Goal: Task Accomplishment & Management: Manage account settings

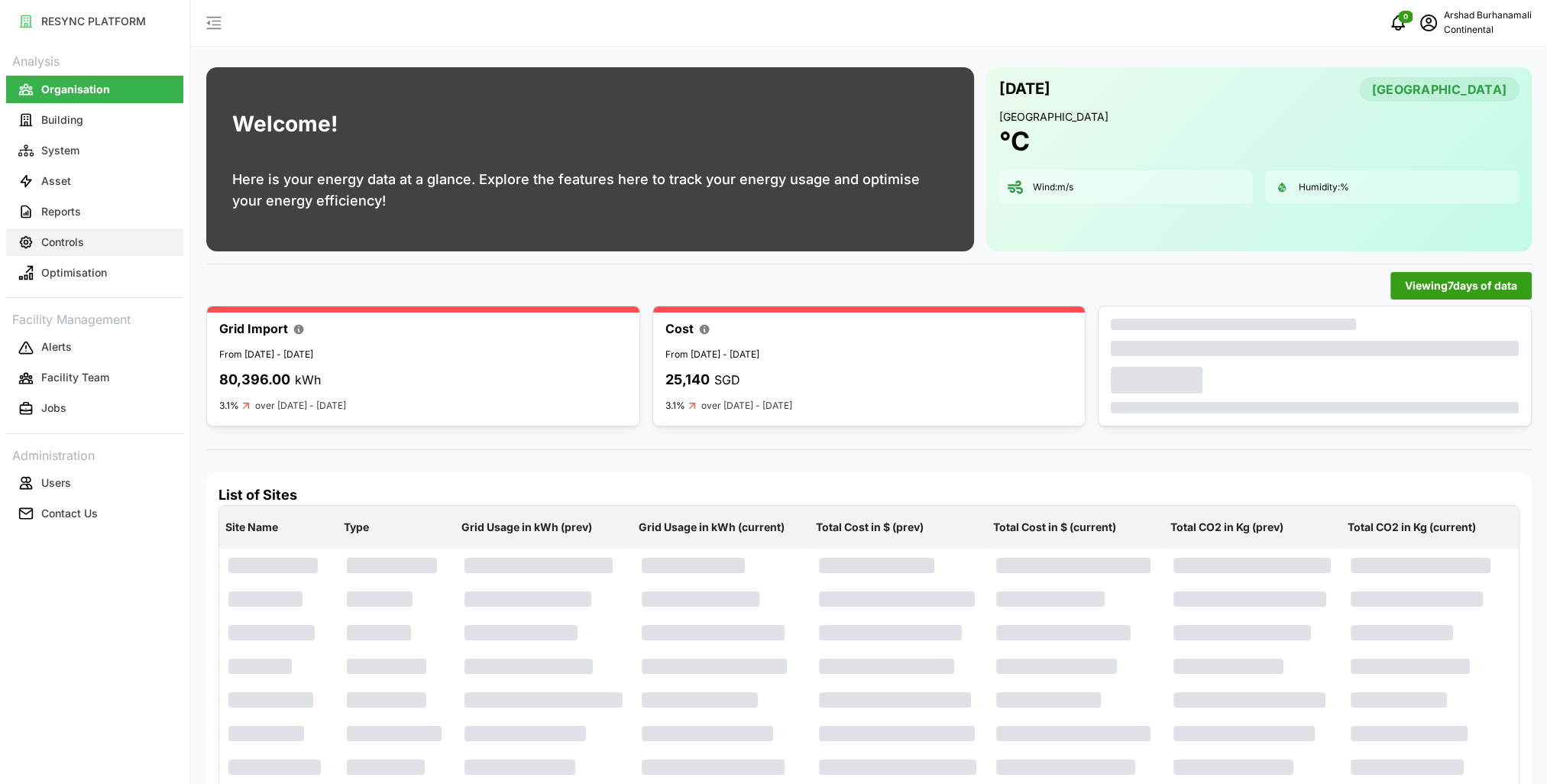
click at [96, 248] on button "Controls" at bounding box center [94, 242] width 178 height 28
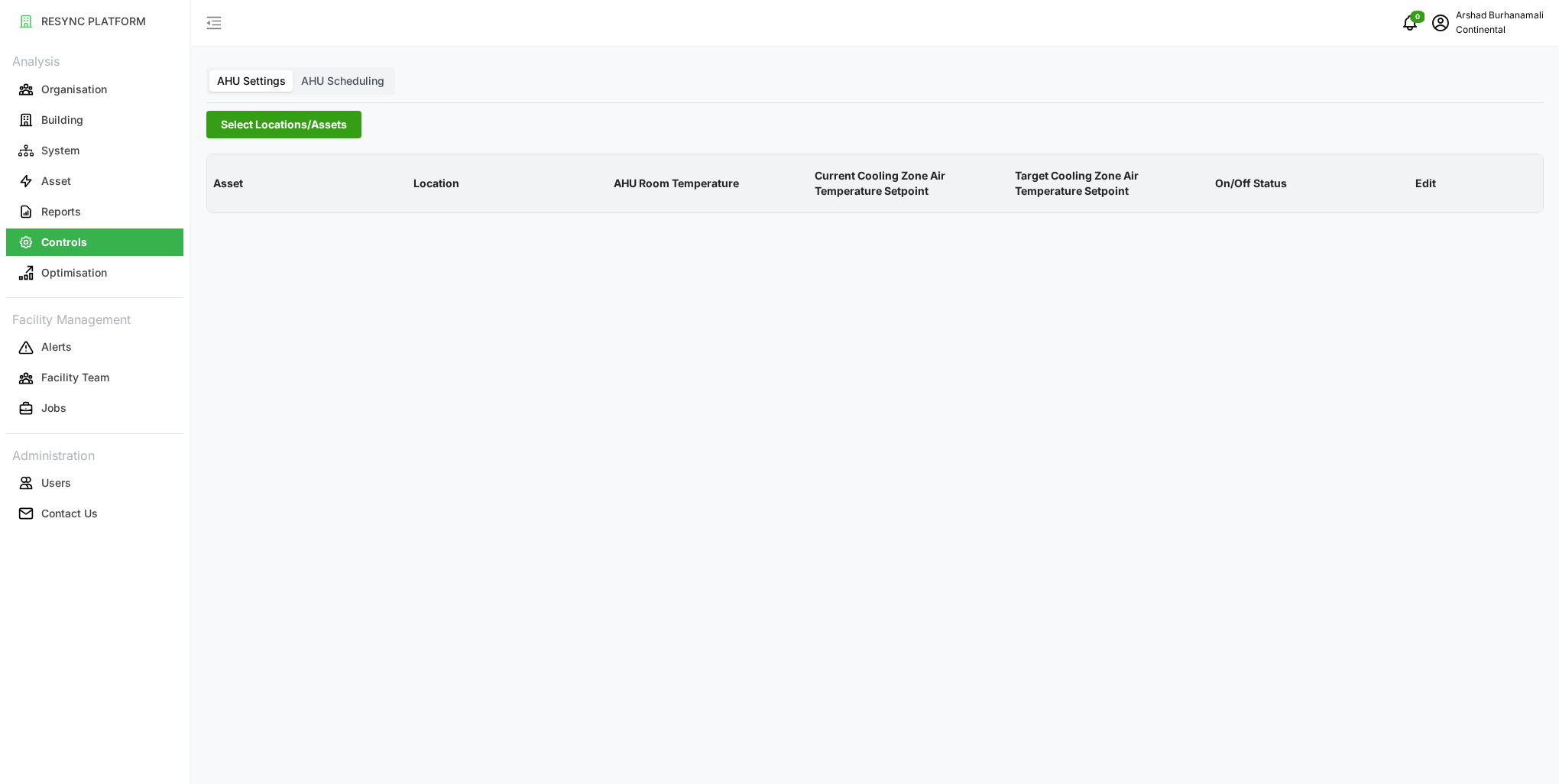
click at [250, 134] on span "Select Locations/Assets" at bounding box center [283, 124] width 126 height 26
click at [223, 194] on icon at bounding box center [226, 194] width 12 height 12
click at [257, 217] on span "Select CA1" at bounding box center [257, 215] width 10 height 10
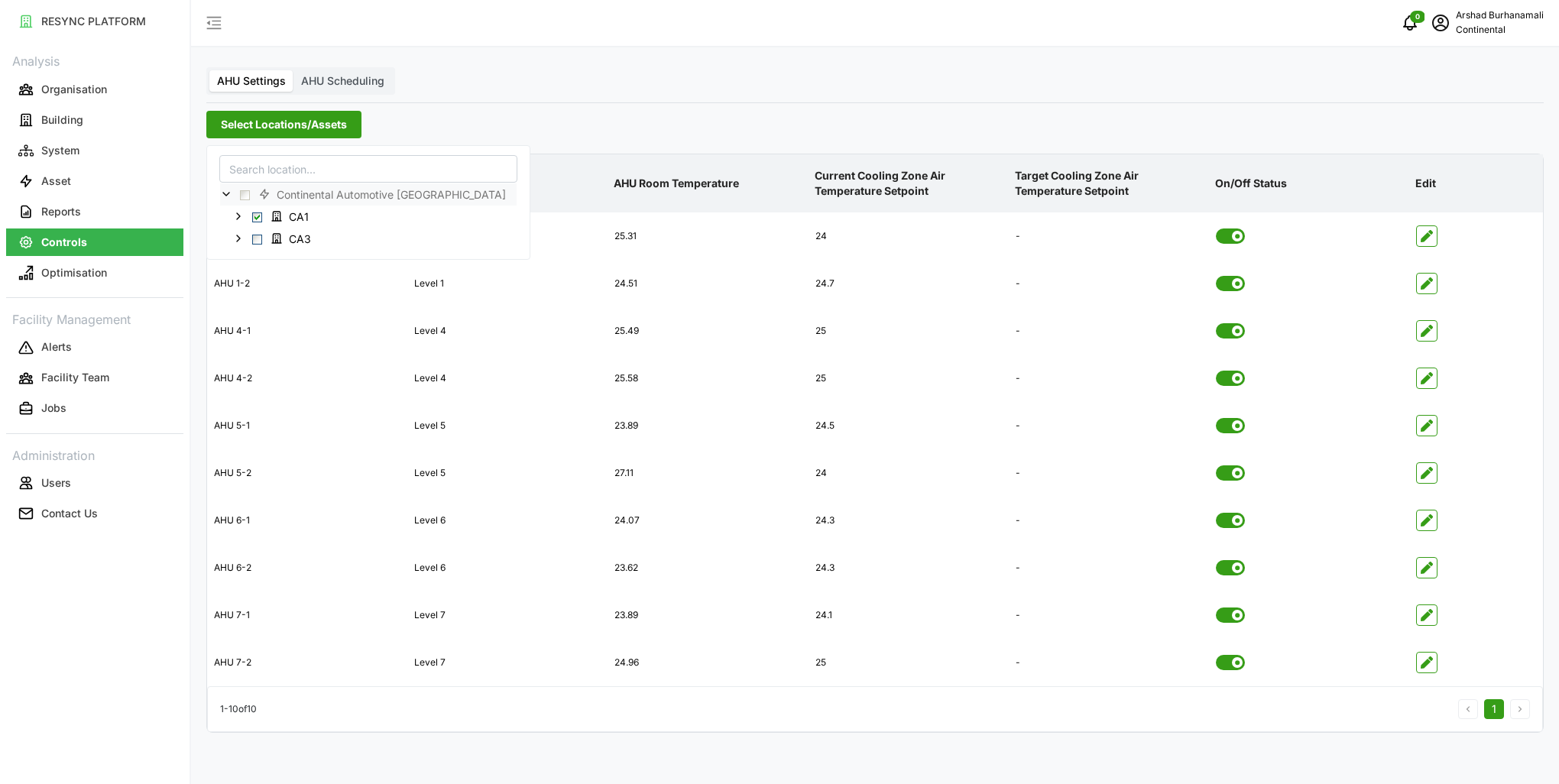
click at [303, 133] on span "Select Locations/Assets" at bounding box center [283, 124] width 126 height 26
click at [1424, 381] on icon "button" at bounding box center [1427, 378] width 12 height 12
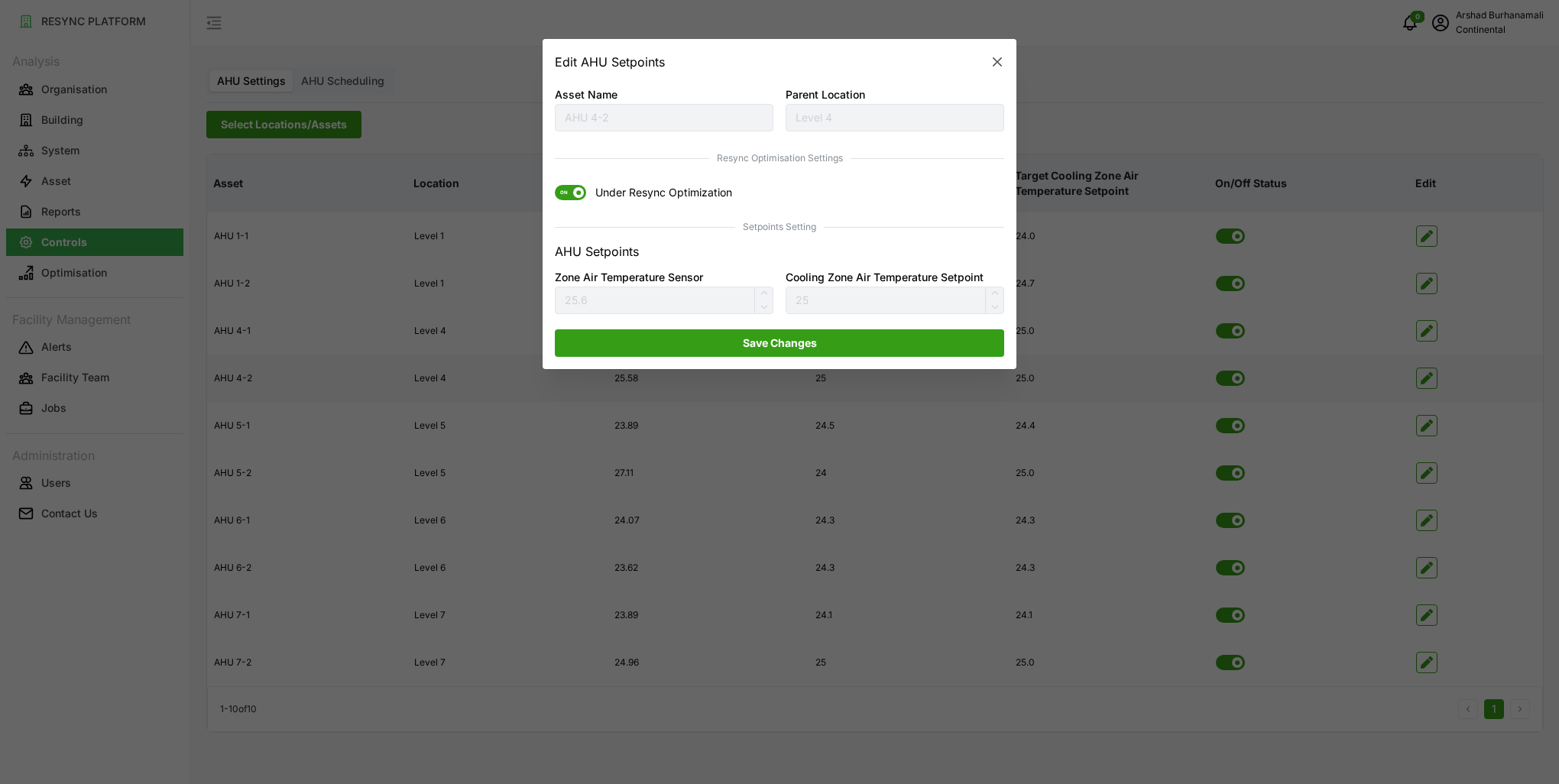
click at [572, 186] on span "ON" at bounding box center [564, 193] width 18 height 15
click at [555, 186] on input "ON Under Resync Optimization" at bounding box center [555, 186] width 0 height 0
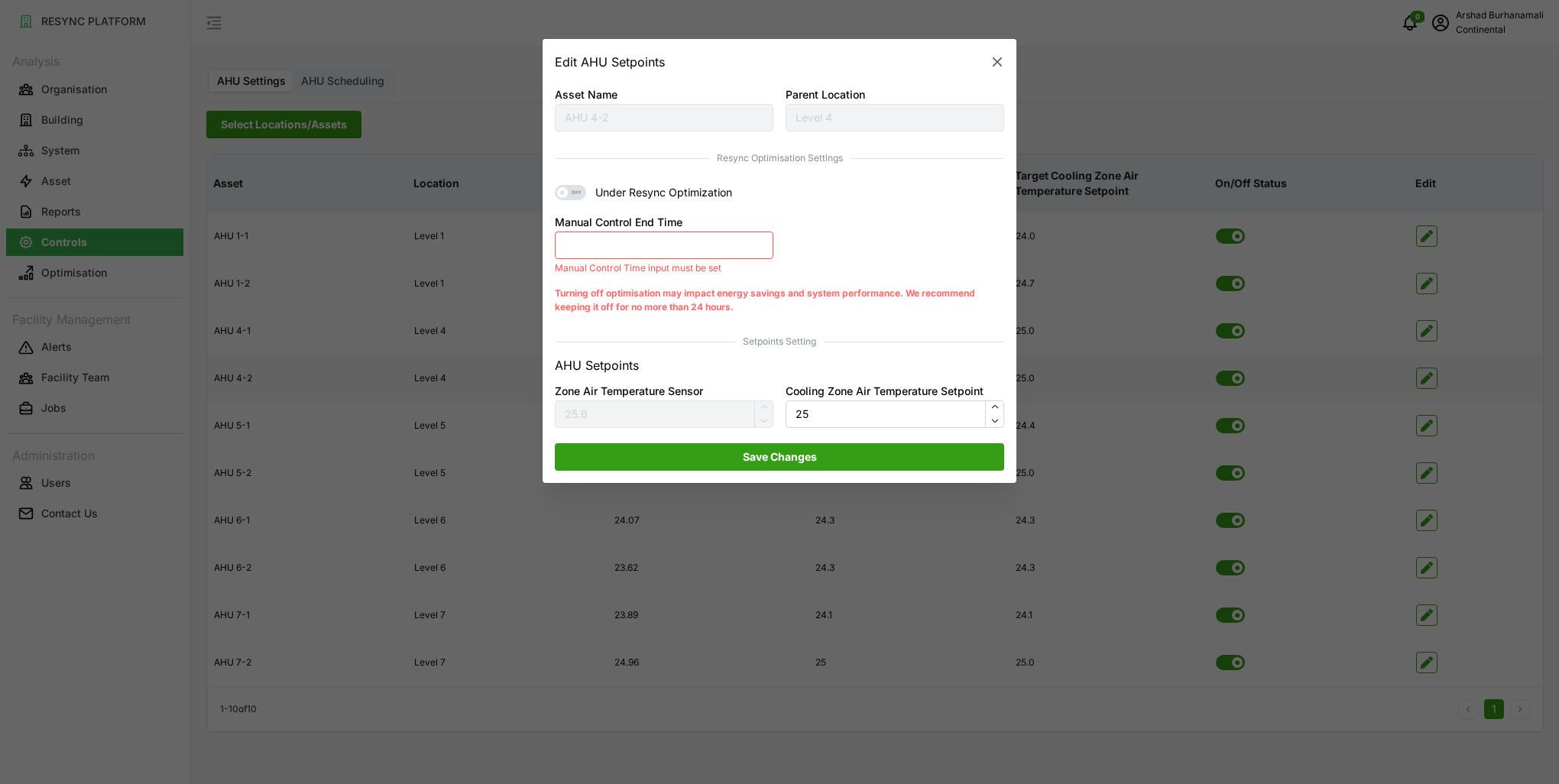
click at [612, 253] on button "Manual Control End Time" at bounding box center [664, 245] width 218 height 28
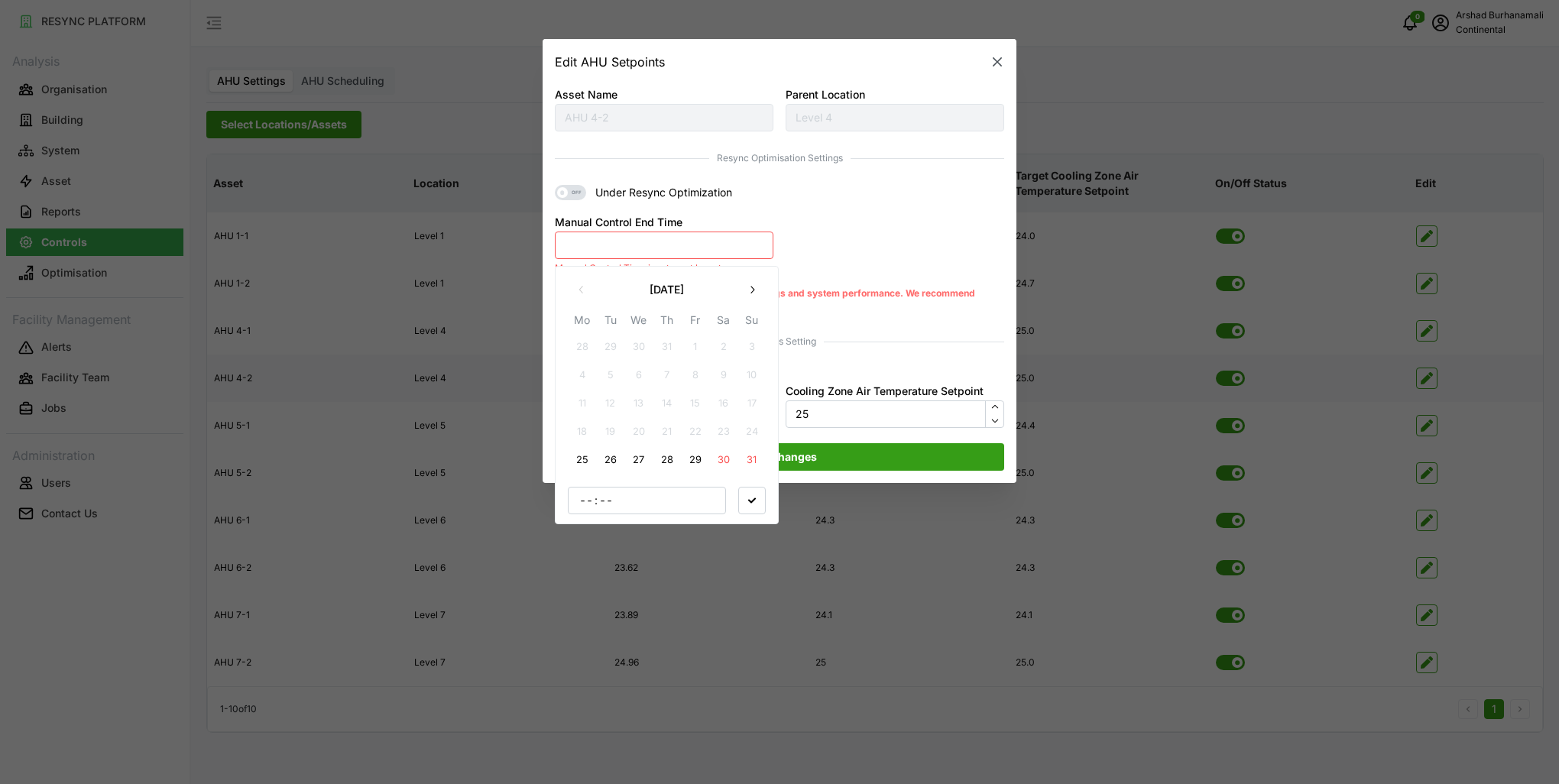
click at [590, 455] on button "25" at bounding box center [583, 459] width 28 height 28
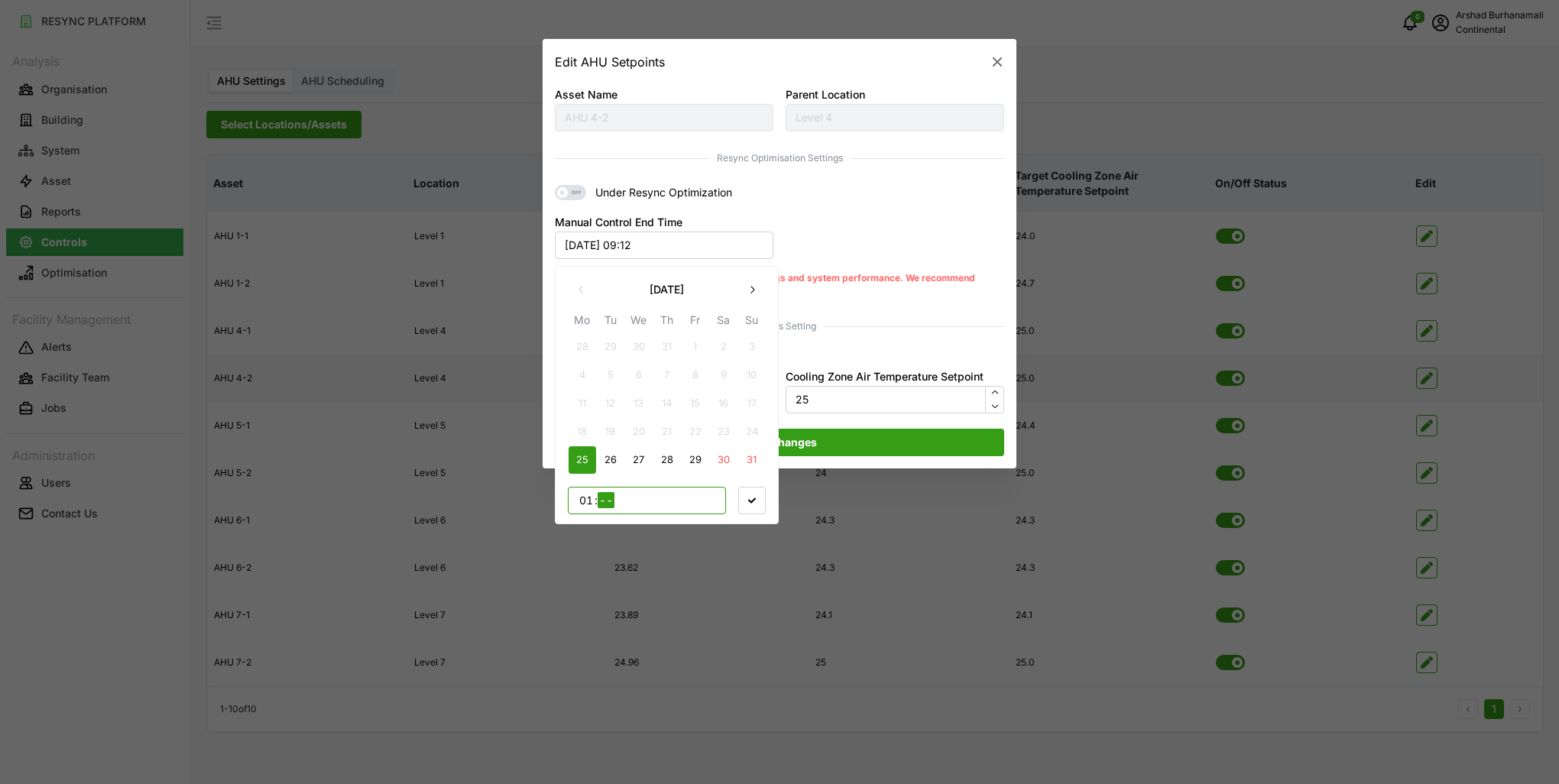
type input "17"
type input "00"
click at [755, 497] on icon "button" at bounding box center [752, 499] width 8 height 8
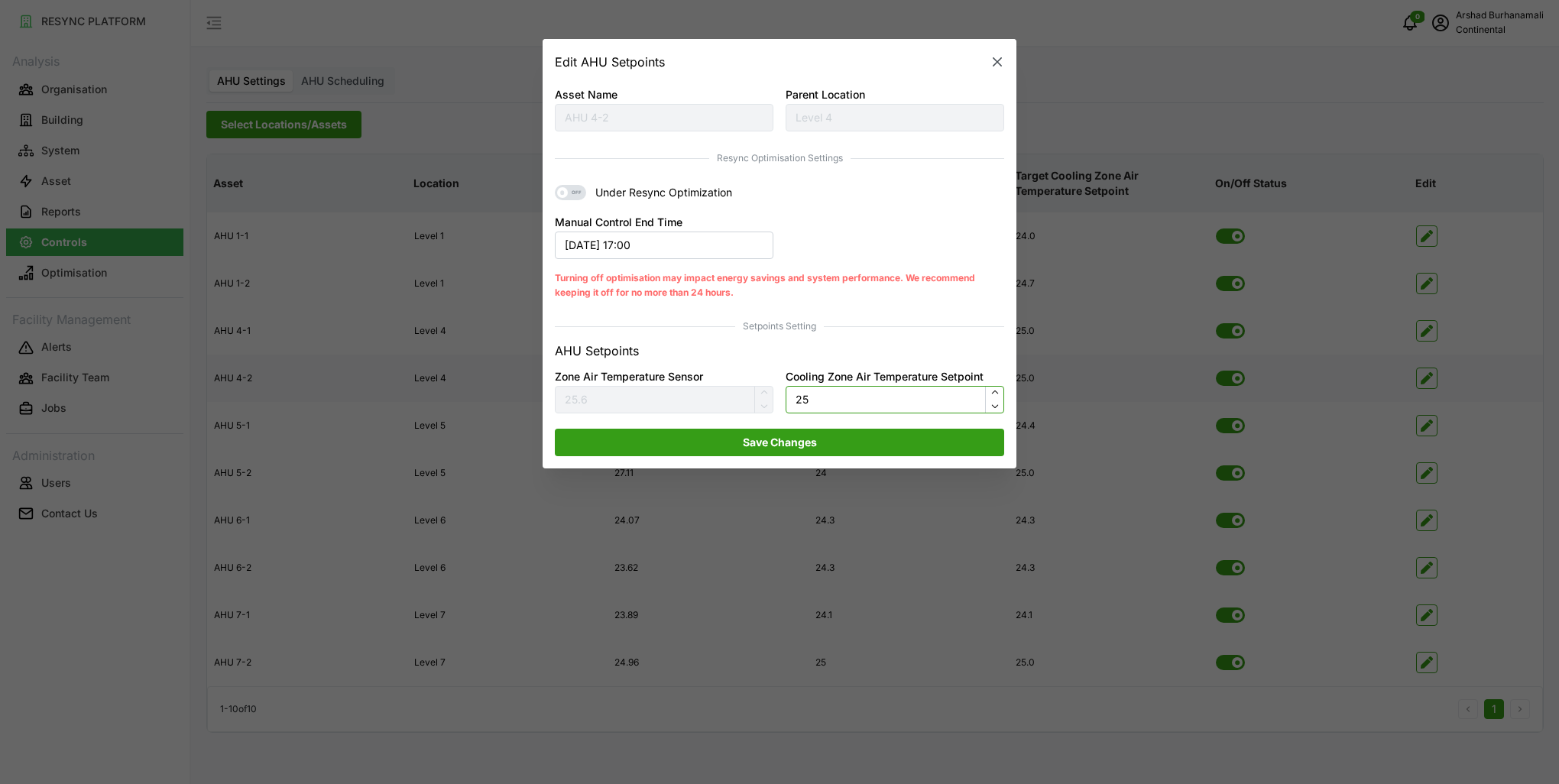
click at [821, 400] on input "25" at bounding box center [895, 400] width 218 height 28
type input "24.5"
click at [847, 453] on span "Save Changes" at bounding box center [779, 442] width 420 height 26
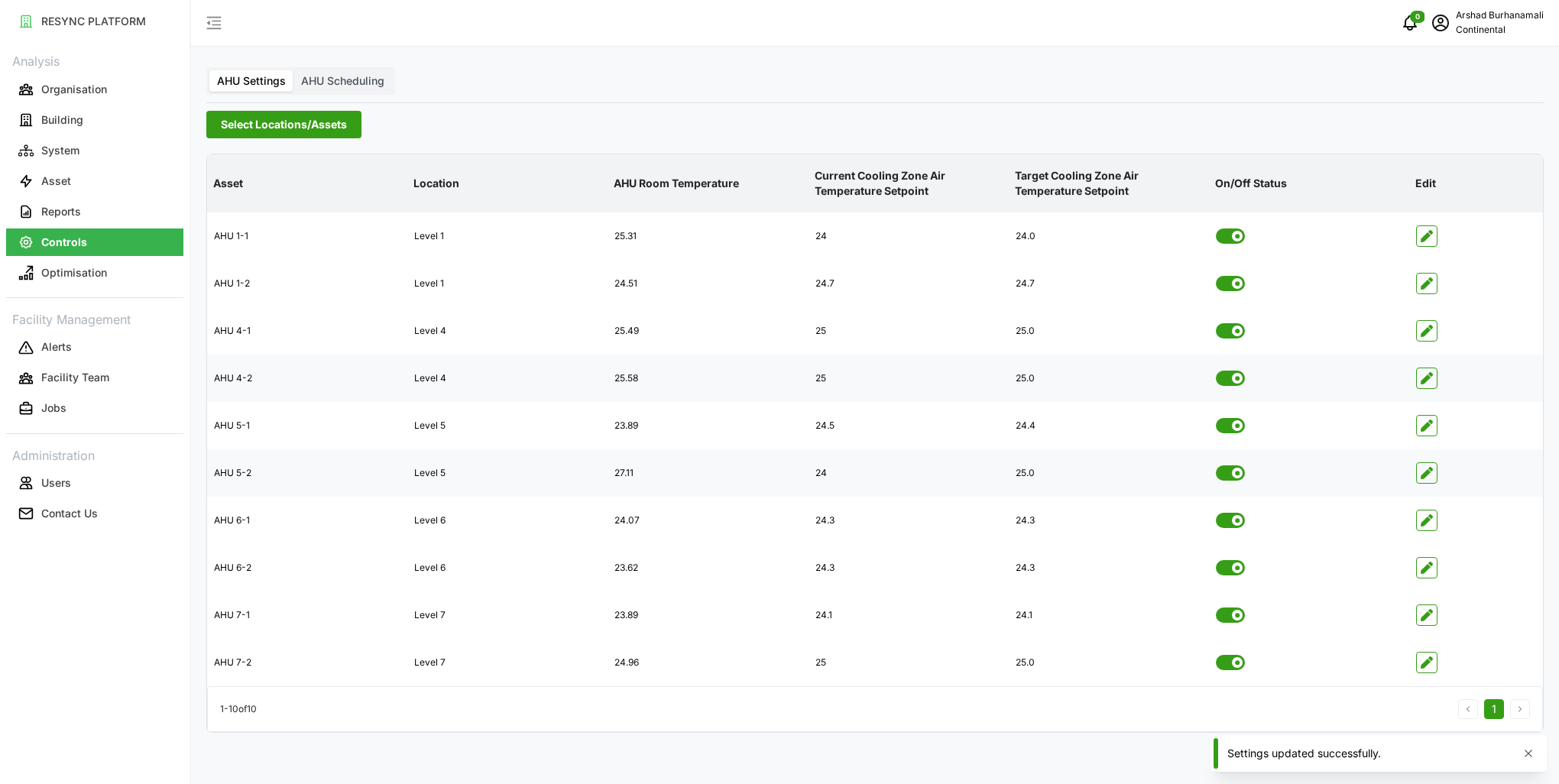
click at [1430, 470] on icon "button" at bounding box center [1427, 472] width 12 height 12
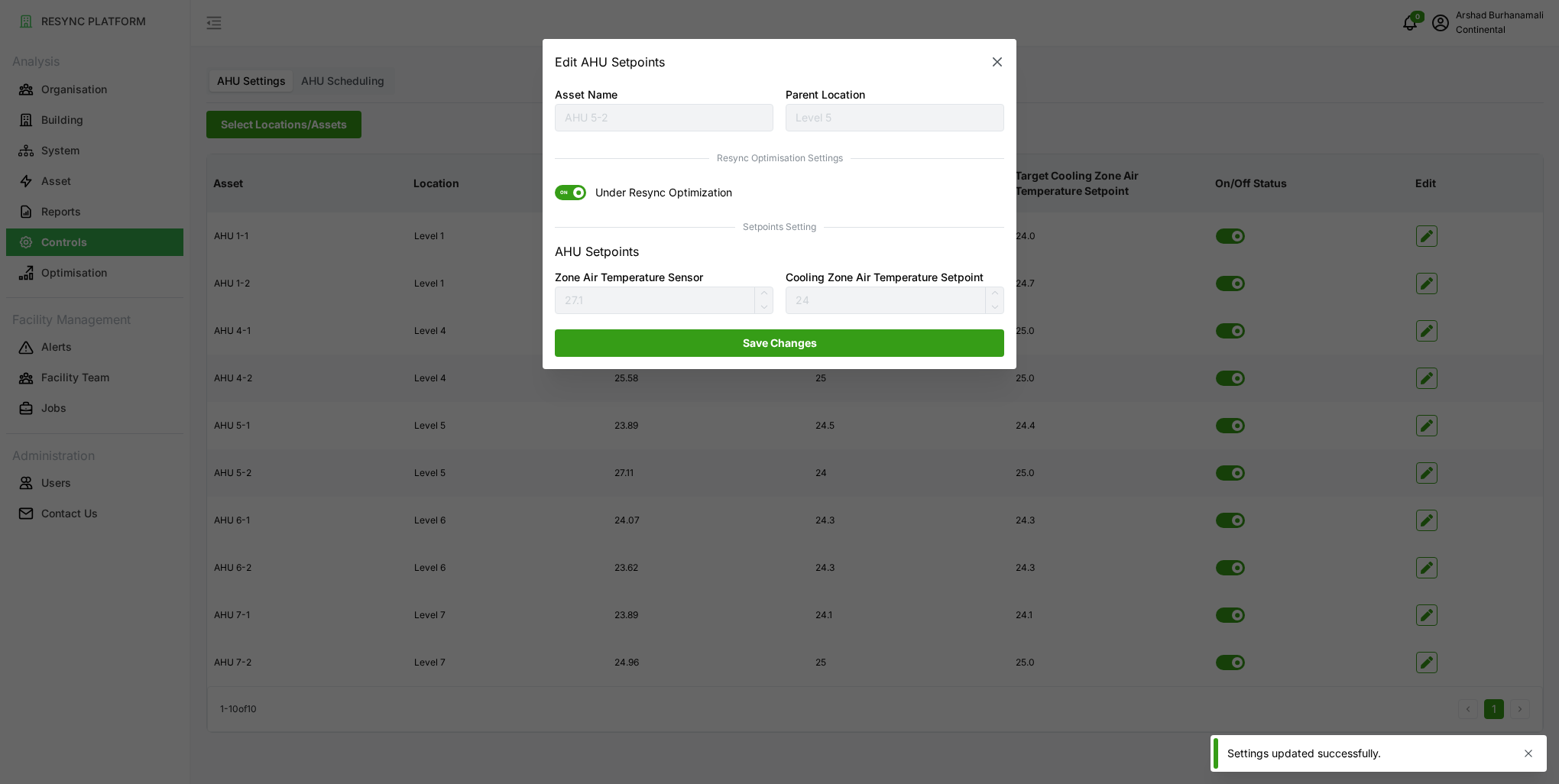
click at [583, 194] on span at bounding box center [578, 193] width 11 height 11
click at [555, 186] on input "ON Under Resync Optimization" at bounding box center [555, 186] width 0 height 0
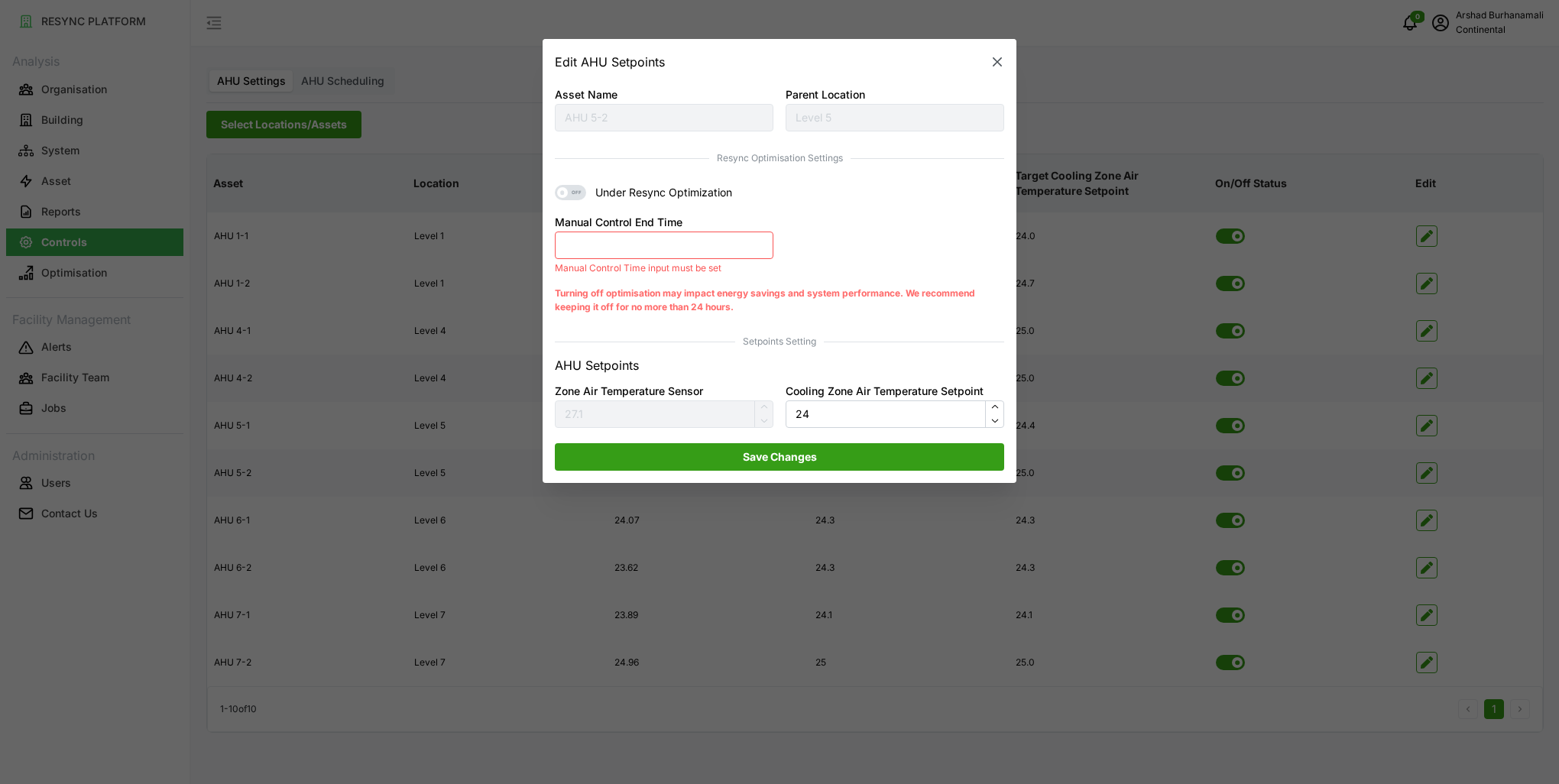
click at [654, 257] on button "Manual Control End Time" at bounding box center [664, 245] width 218 height 28
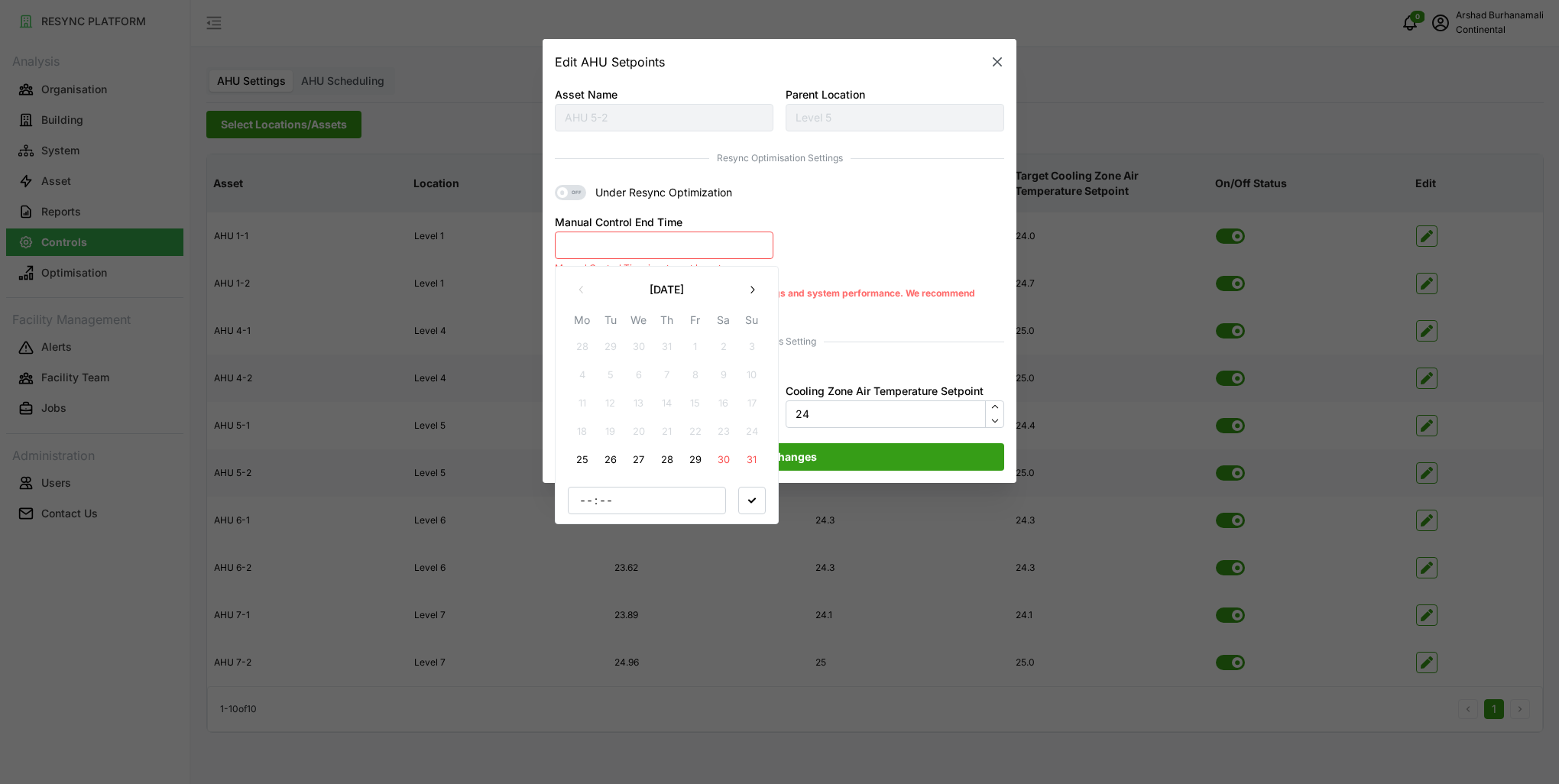
click at [582, 452] on button "25" at bounding box center [583, 459] width 28 height 28
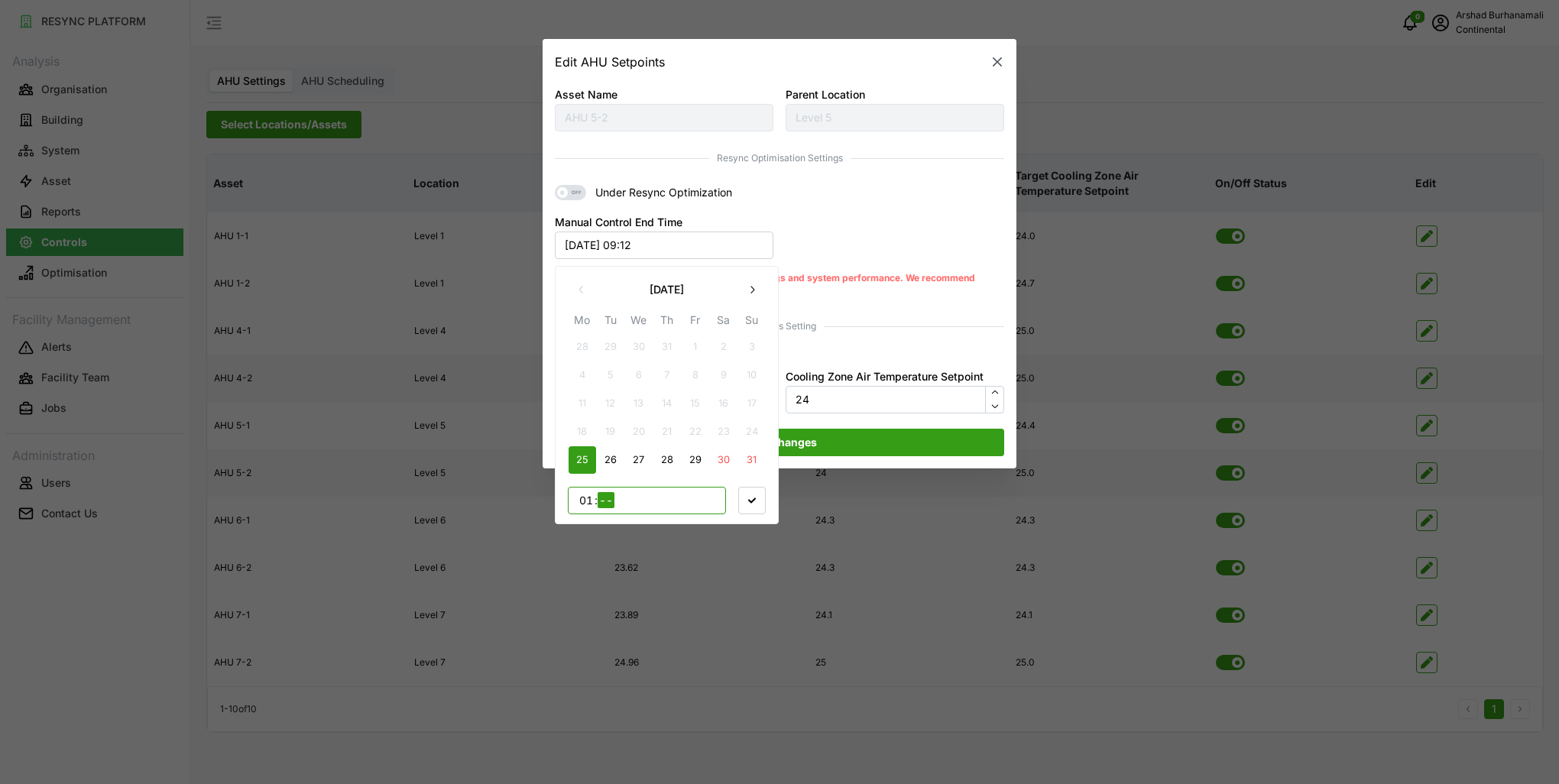
type input "17"
type input "00"
click at [761, 496] on span "button" at bounding box center [752, 499] width 26 height 26
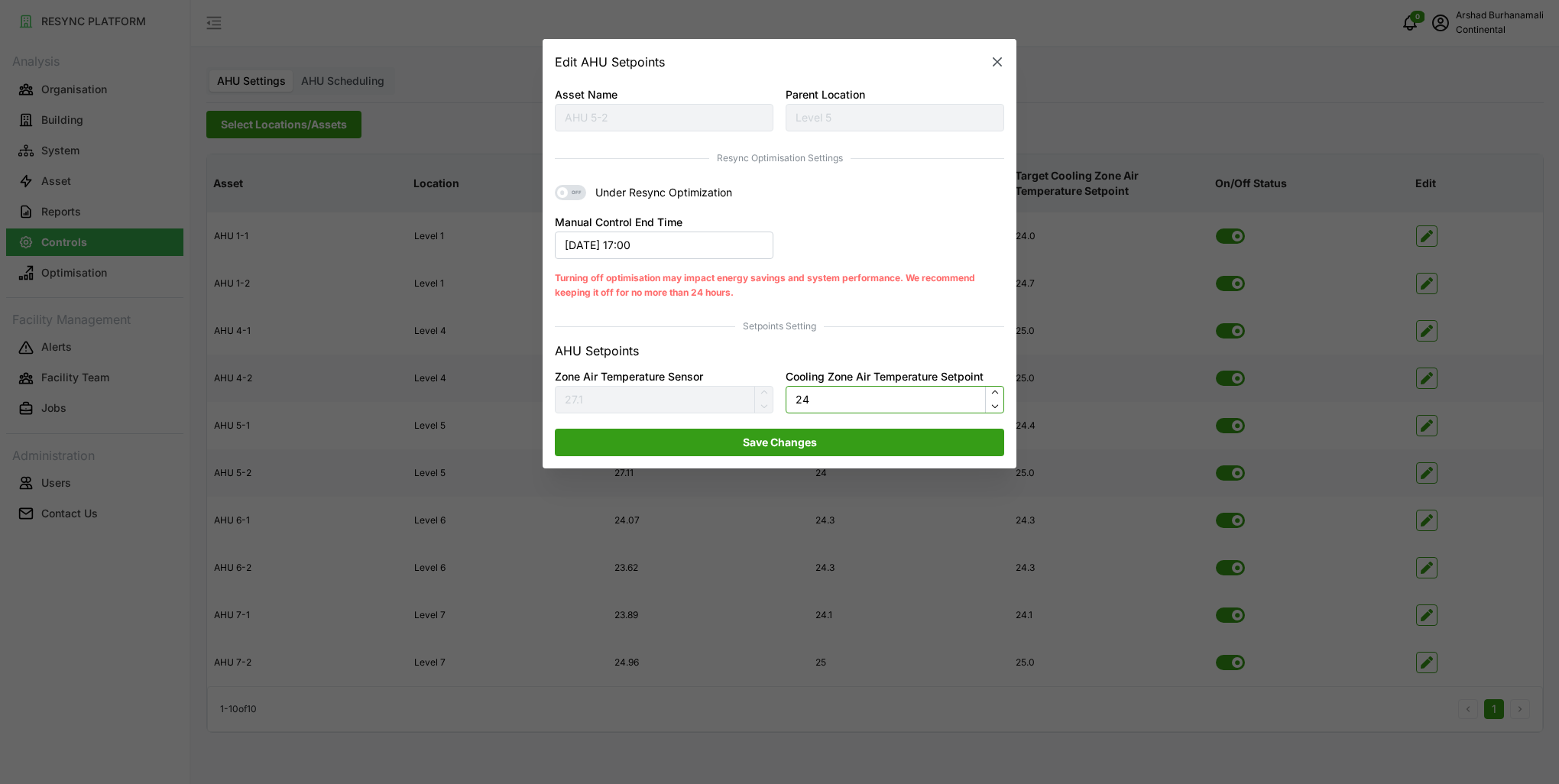
click at [831, 404] on input "24" at bounding box center [895, 400] width 218 height 28
type input "24.5"
click at [824, 445] on span "Save Changes" at bounding box center [779, 442] width 420 height 26
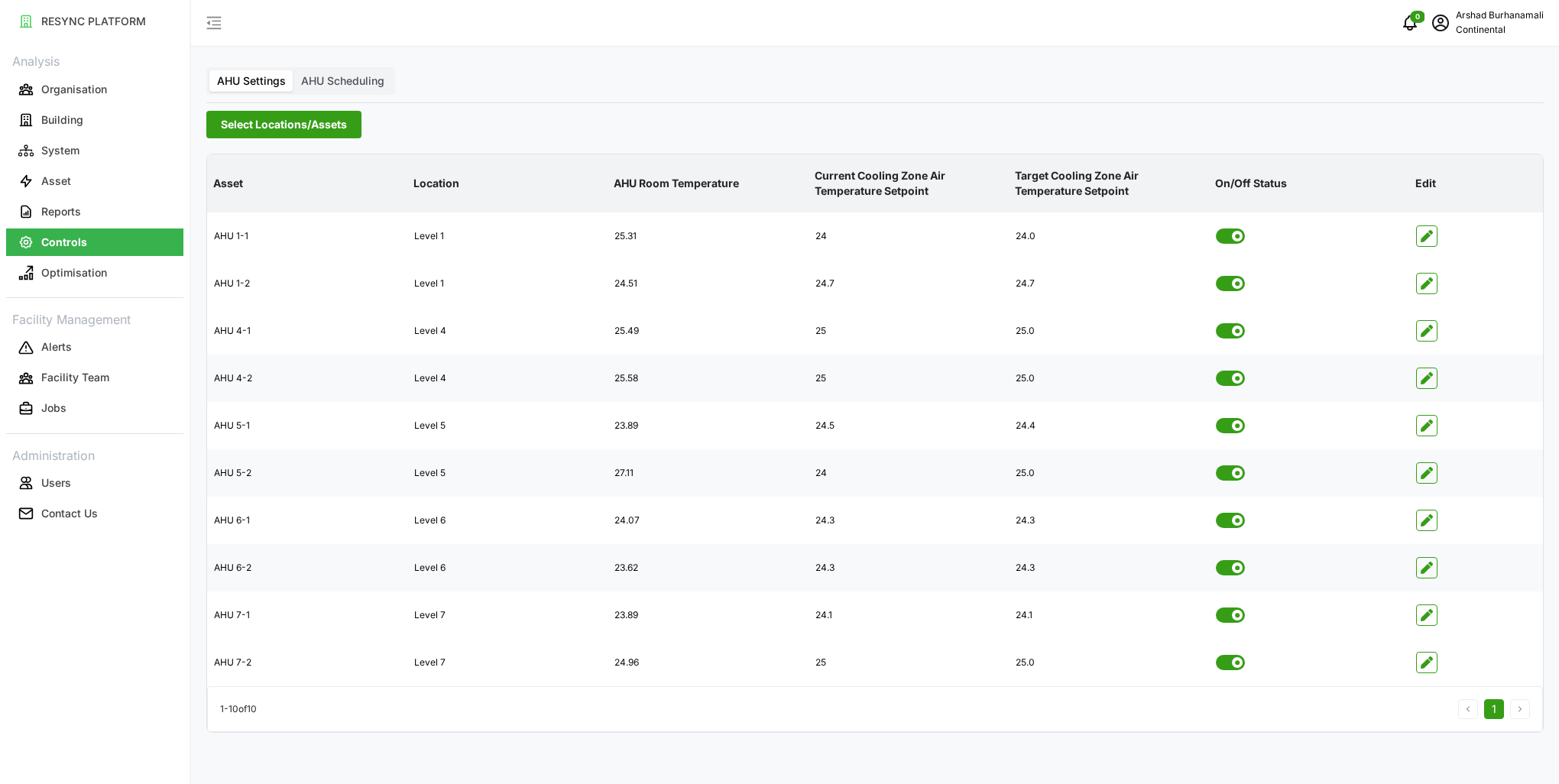
click at [1438, 575] on div at bounding box center [1476, 568] width 132 height 46
click at [1437, 570] on span "button" at bounding box center [1427, 568] width 20 height 20
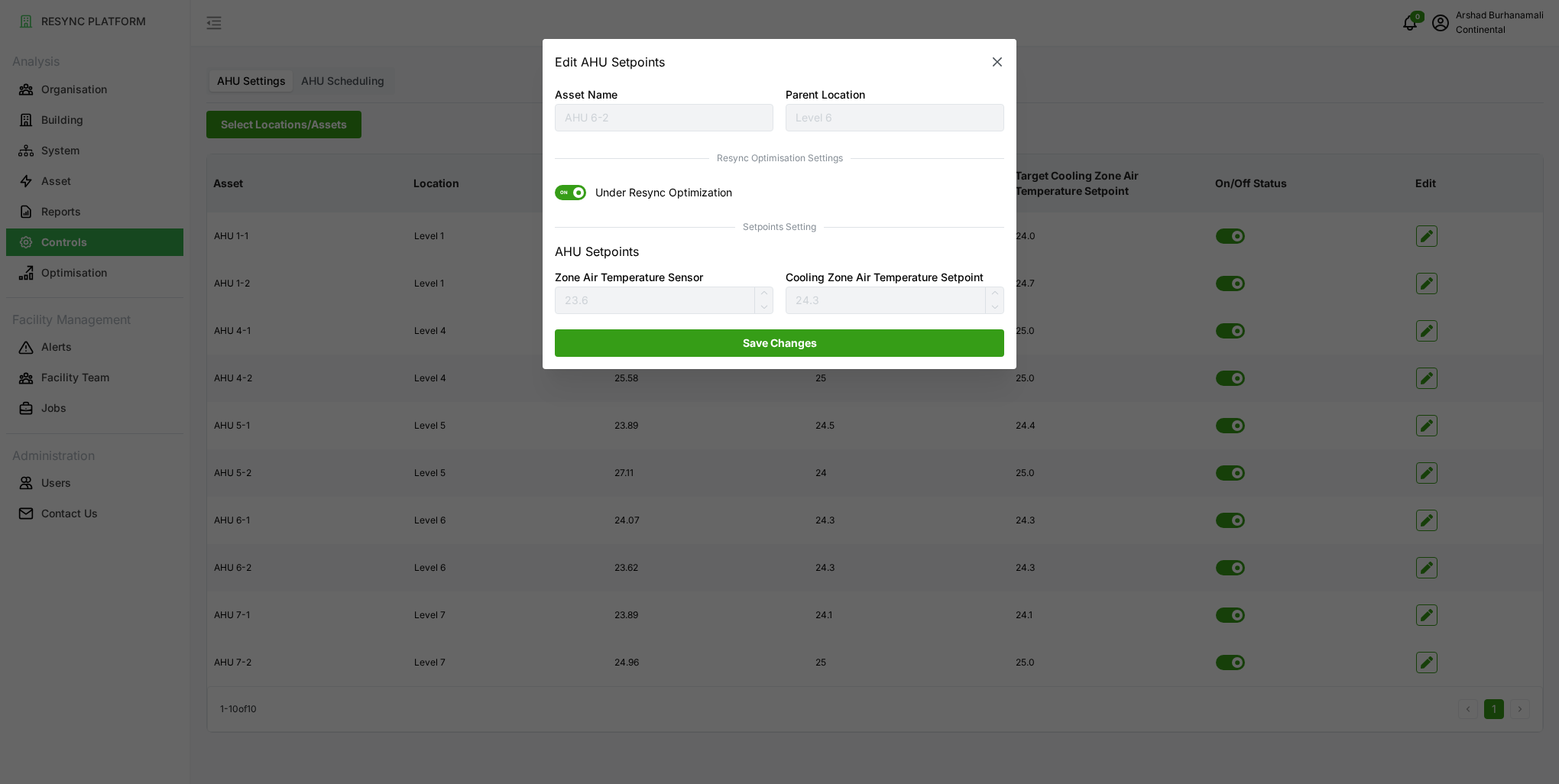
click at [582, 191] on span at bounding box center [578, 193] width 11 height 11
click at [555, 186] on input "ON Under Resync Optimization" at bounding box center [555, 186] width 0 height 0
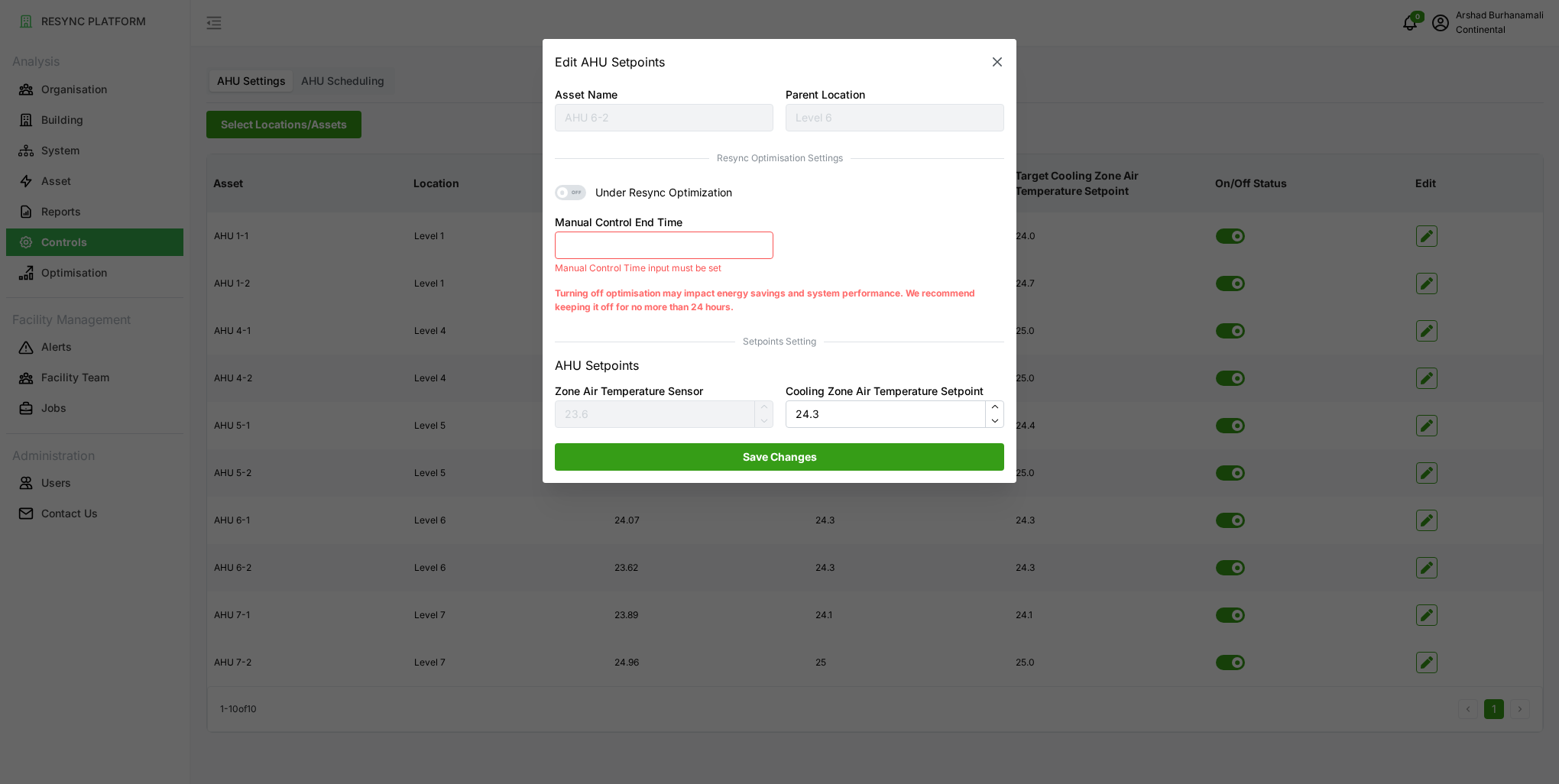
click at [707, 252] on button "Manual Control End Time" at bounding box center [664, 245] width 218 height 28
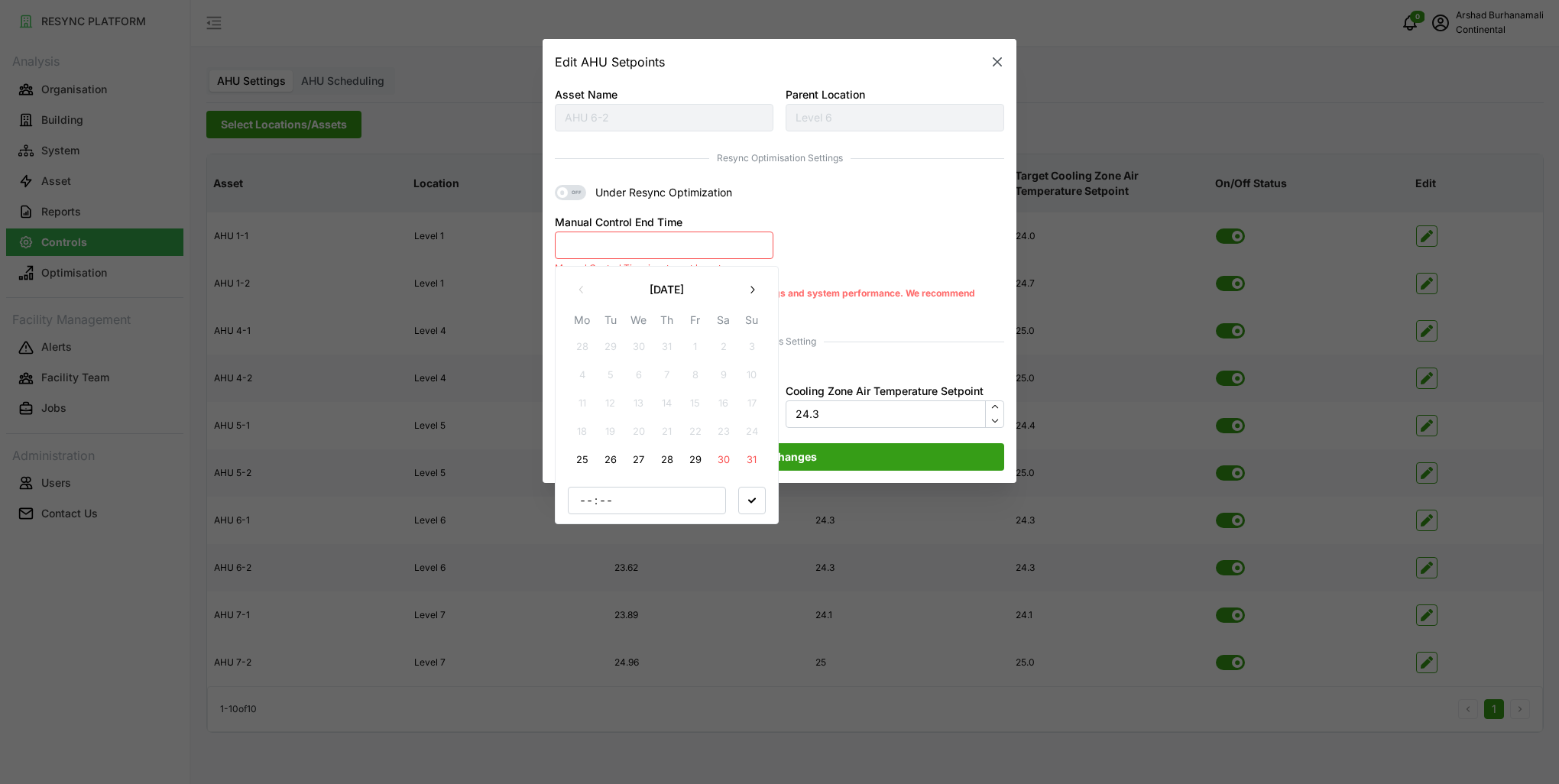
click at [589, 462] on button "25" at bounding box center [583, 459] width 28 height 28
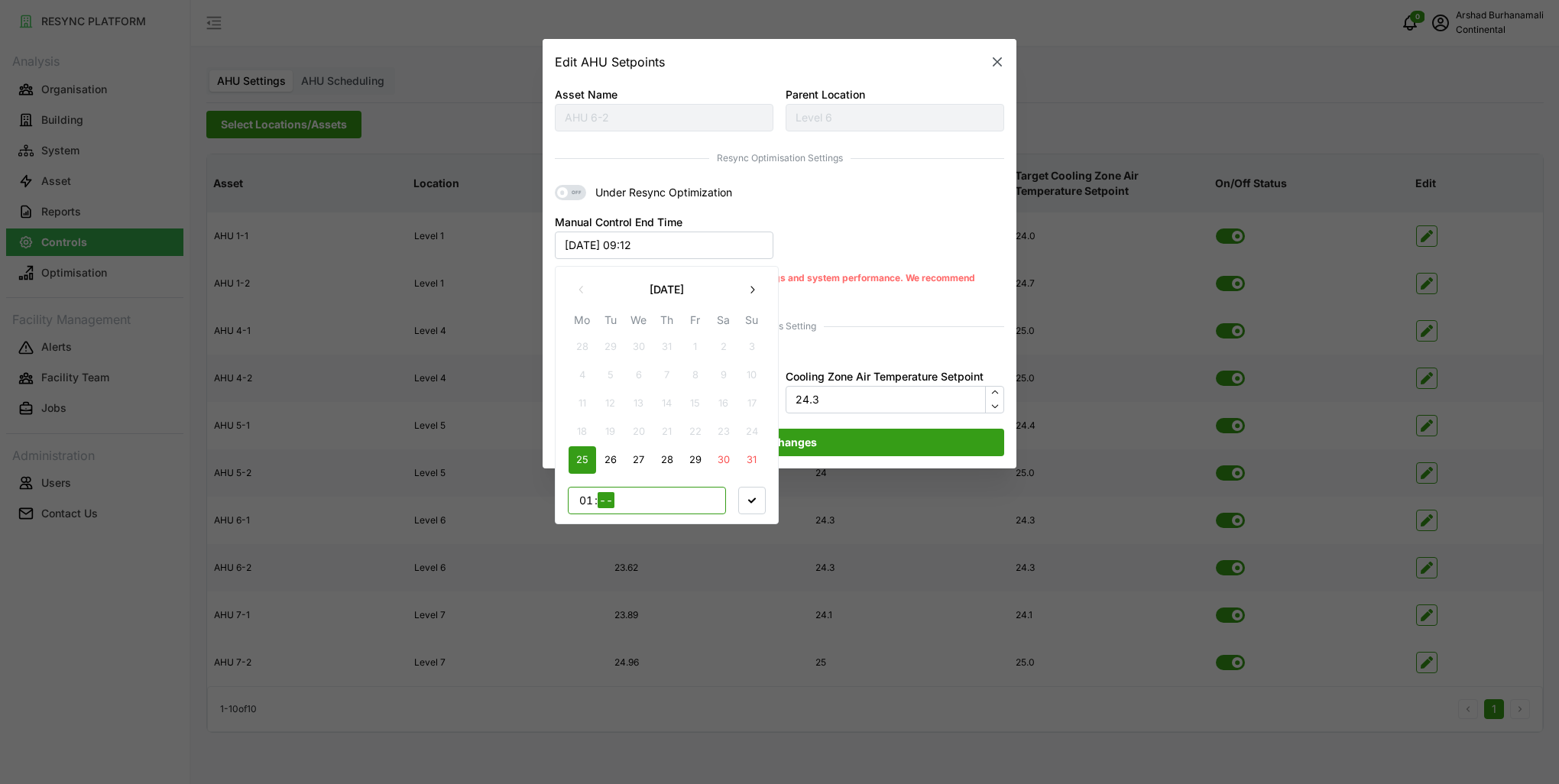
type input "17"
type input "00"
click at [755, 498] on icon "button" at bounding box center [752, 499] width 8 height 8
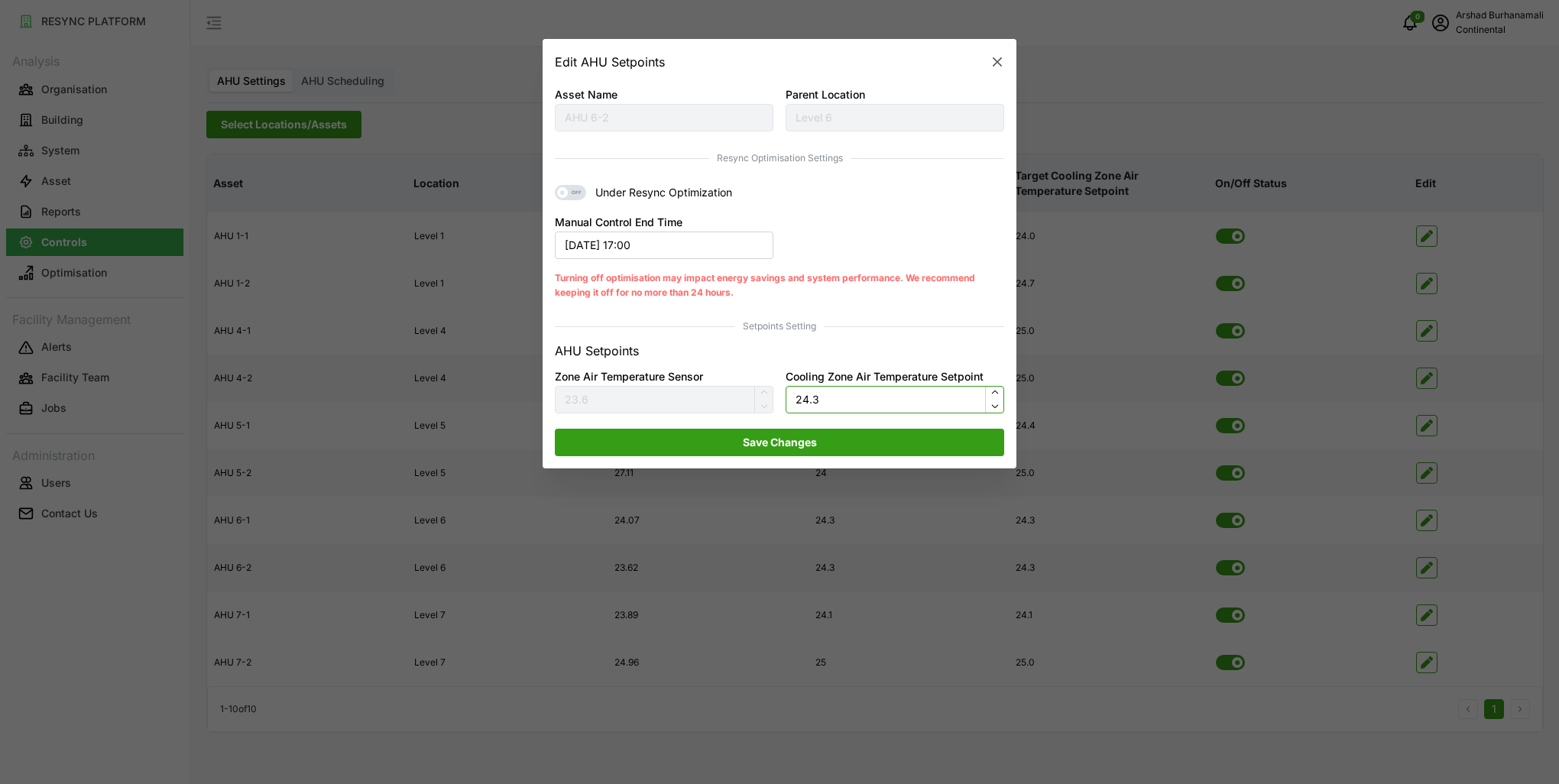
click at [840, 390] on input "24.3" at bounding box center [895, 400] width 218 height 28
type input "24.5"
click at [844, 436] on span "Save Changes" at bounding box center [779, 442] width 420 height 26
